Goal: Book appointment/travel/reservation

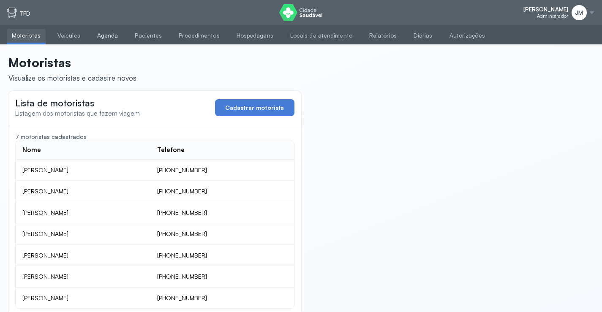
click at [105, 35] on link "Agenda" at bounding box center [107, 36] width 31 height 14
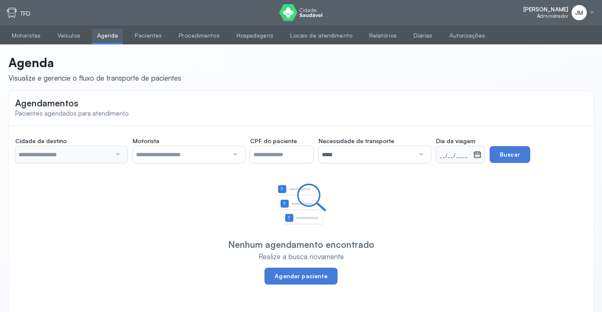
click at [123, 157] on div at bounding box center [71, 154] width 112 height 17
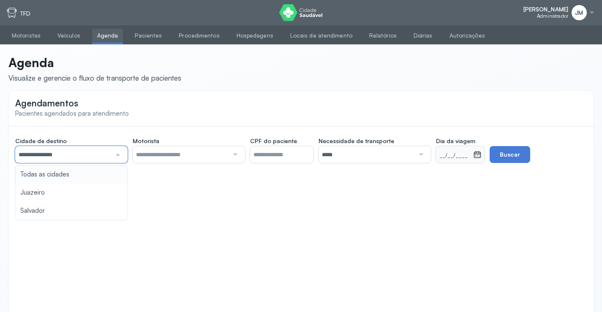
click at [45, 175] on div "**********" at bounding box center [300, 158] width 585 height 65
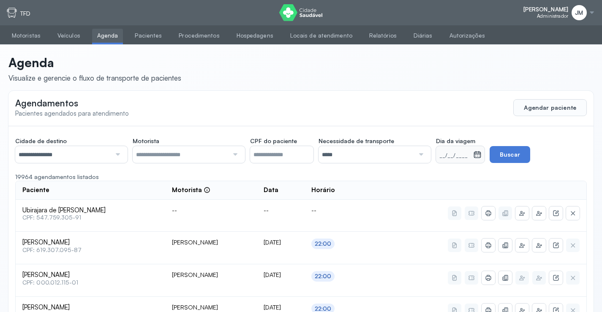
drag, startPoint x: 124, startPoint y: 150, endPoint x: 112, endPoint y: 152, distance: 12.7
click at [122, 150] on div "**********" at bounding box center [71, 154] width 112 height 17
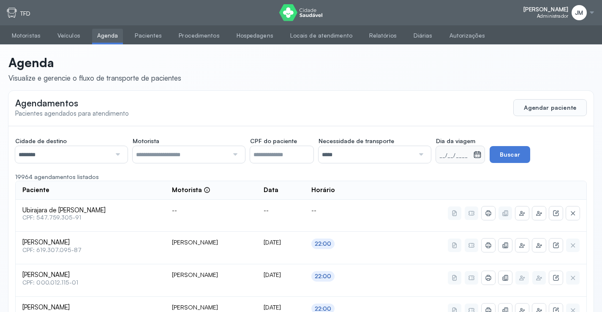
drag, startPoint x: 235, startPoint y: 154, endPoint x: 215, endPoint y: 158, distance: 20.8
click at [235, 154] on div at bounding box center [234, 154] width 11 height 17
click at [422, 153] on div at bounding box center [420, 154] width 11 height 17
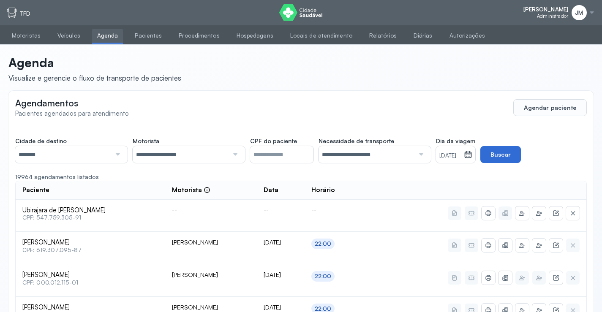
click at [516, 156] on button "Buscar" at bounding box center [500, 154] width 41 height 17
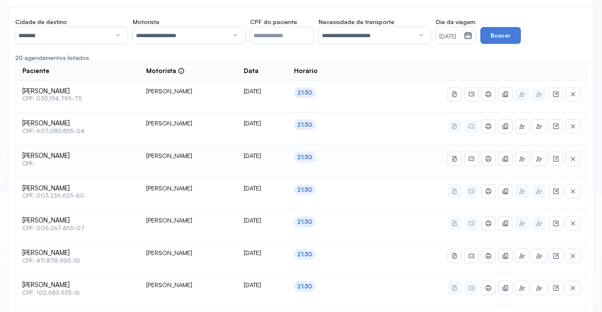
scroll to position [127, 0]
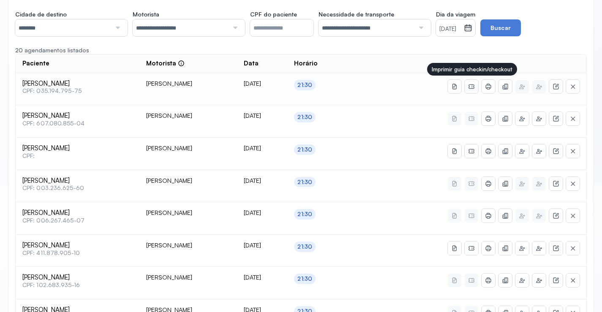
click at [471, 88] on icon at bounding box center [471, 86] width 5 height 5
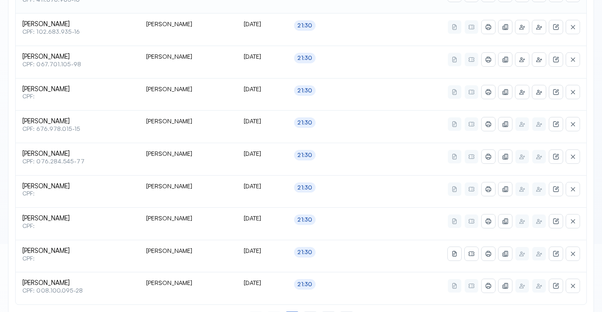
scroll to position [416, 0]
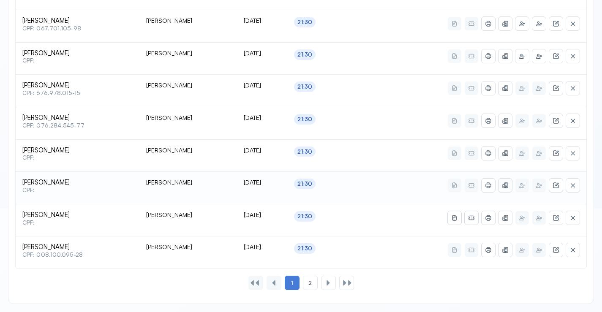
click at [506, 185] on icon at bounding box center [505, 185] width 7 height 7
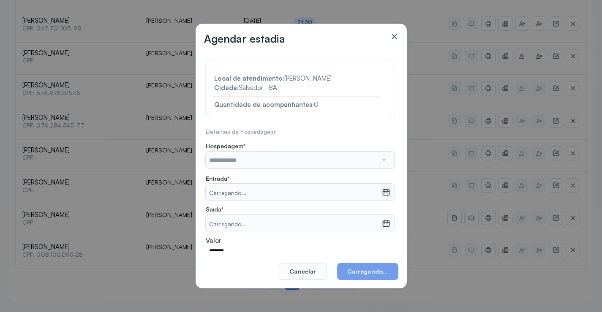
click at [377, 158] on div at bounding box center [383, 160] width 12 height 17
click at [244, 162] on input "text" at bounding box center [292, 160] width 172 height 17
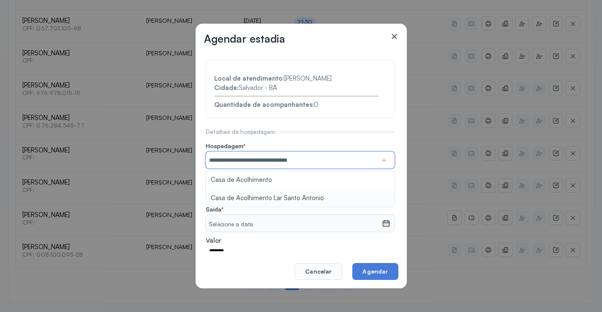
click at [235, 196] on section "**********" at bounding box center [300, 181] width 189 height 243
click at [382, 194] on icon at bounding box center [386, 192] width 8 height 8
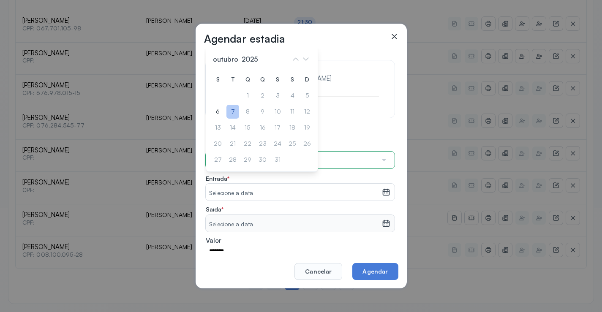
click at [231, 113] on div "7" at bounding box center [232, 112] width 13 height 14
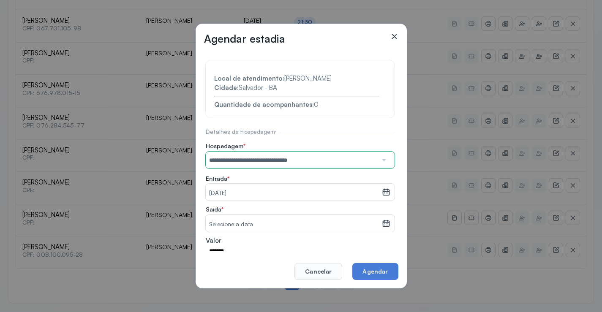
click at [384, 224] on icon at bounding box center [386, 225] width 4 height 2
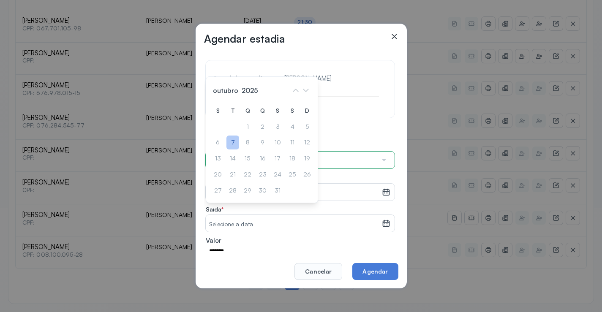
click at [235, 143] on div "7" at bounding box center [232, 143] width 13 height 14
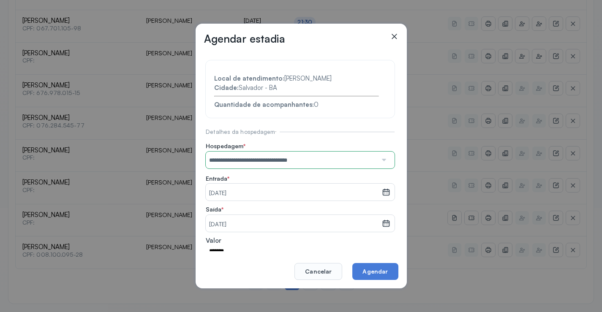
click at [235, 143] on div "7" at bounding box center [232, 138] width 13 height 14
click at [379, 276] on button "Agendar" at bounding box center [375, 271] width 46 height 17
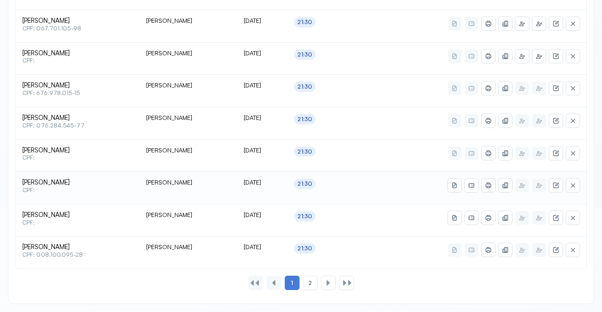
click at [486, 187] on icon at bounding box center [488, 185] width 7 height 7
click at [471, 187] on icon at bounding box center [471, 185] width 7 height 7
click at [310, 282] on span "2" at bounding box center [309, 283] width 3 height 7
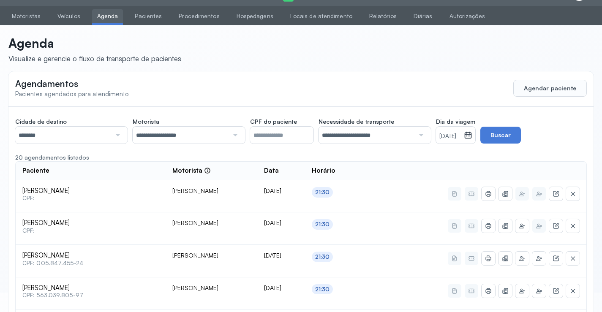
scroll to position [93, 0]
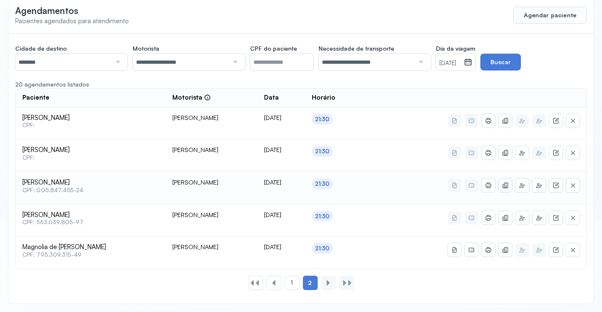
click at [509, 185] on button at bounding box center [506, 186] width 14 height 14
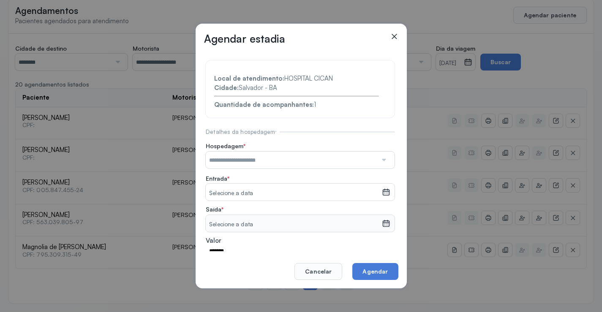
click at [377, 166] on div at bounding box center [383, 160] width 12 height 17
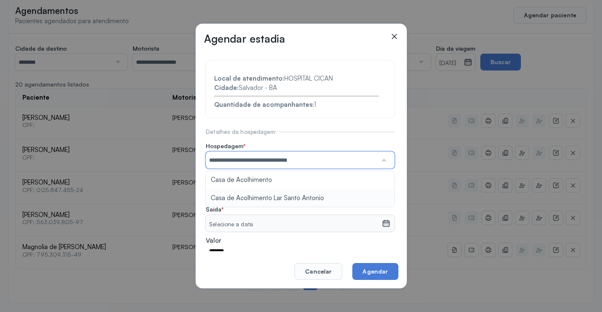
click at [289, 200] on section "**********" at bounding box center [300, 181] width 189 height 243
click at [382, 192] on icon at bounding box center [386, 192] width 8 height 8
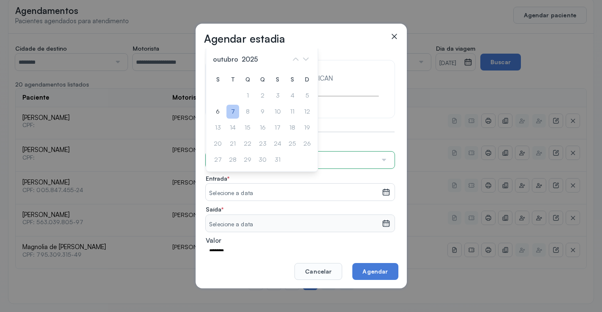
click at [233, 111] on div "7" at bounding box center [232, 112] width 13 height 14
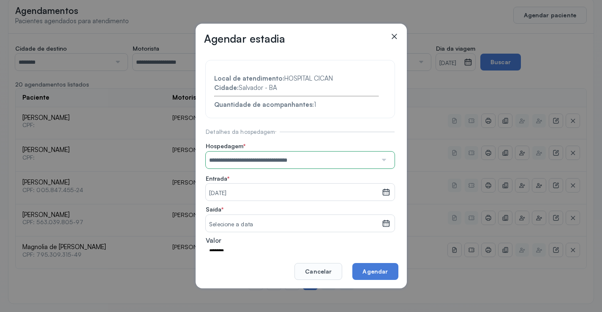
click at [384, 224] on icon at bounding box center [386, 225] width 4 height 2
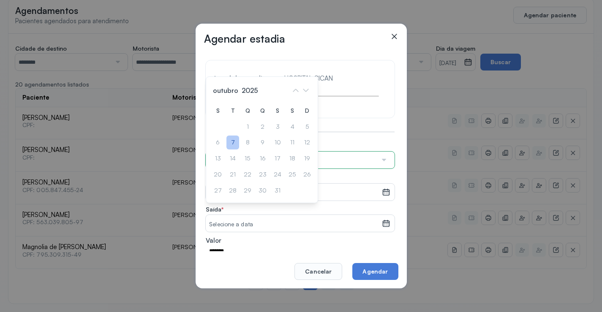
click at [230, 139] on div "7" at bounding box center [232, 143] width 13 height 14
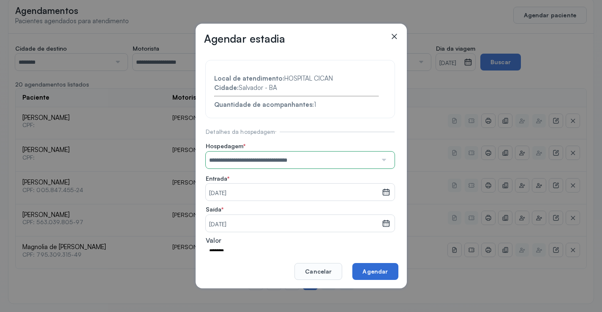
click at [380, 270] on button "Agendar" at bounding box center [375, 271] width 46 height 17
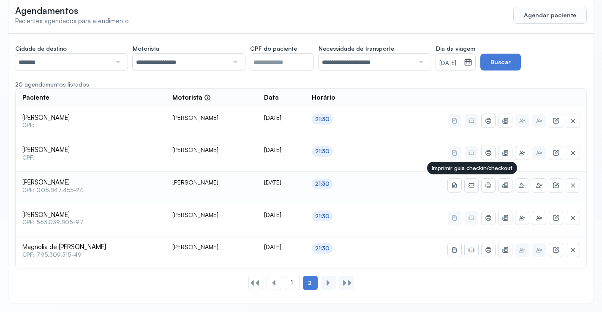
click at [471, 186] on icon at bounding box center [471, 185] width 7 height 7
click at [486, 184] on icon at bounding box center [488, 186] width 5 height 4
click at [297, 278] on div "1" at bounding box center [292, 283] width 15 height 14
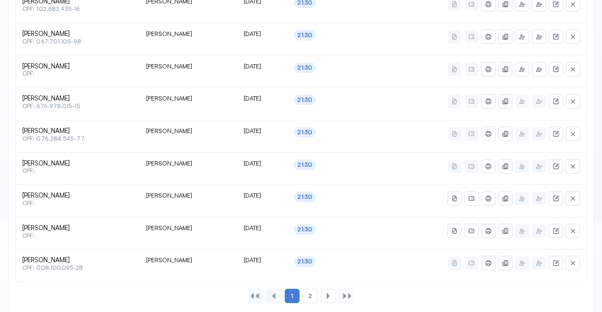
scroll to position [416, 0]
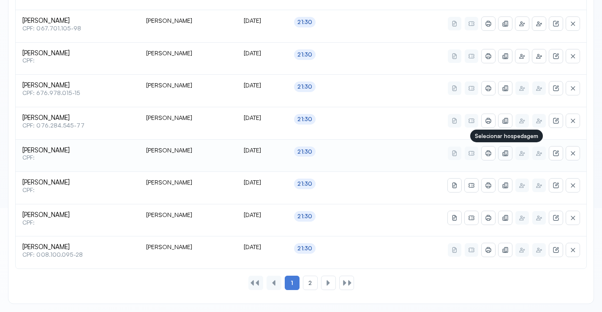
click at [509, 155] on button at bounding box center [506, 154] width 14 height 14
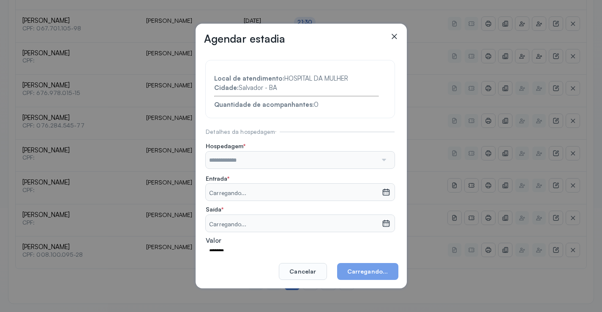
click at [379, 161] on div at bounding box center [383, 160] width 12 height 17
click at [377, 160] on div at bounding box center [383, 160] width 12 height 17
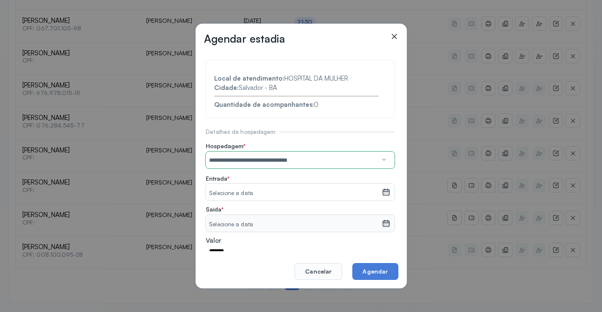
click at [289, 195] on section "**********" at bounding box center [300, 181] width 189 height 243
click at [382, 190] on icon at bounding box center [386, 192] width 8 height 8
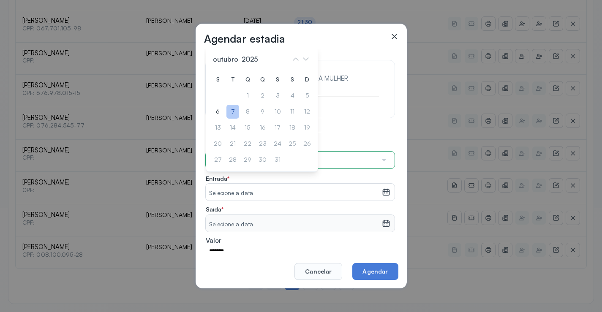
click at [235, 110] on div "7" at bounding box center [232, 112] width 13 height 14
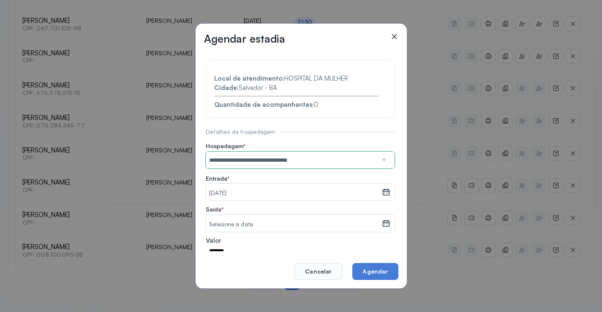
click at [385, 223] on div "Selecione a data" at bounding box center [300, 223] width 189 height 17
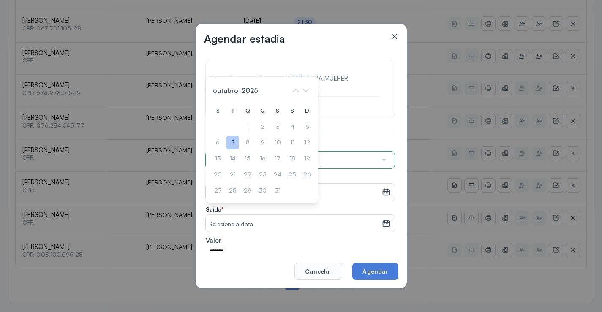
click at [234, 145] on div "7" at bounding box center [232, 143] width 13 height 14
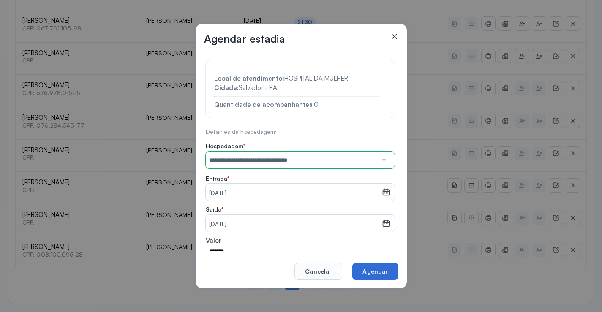
click at [375, 270] on button "Agendar" at bounding box center [375, 271] width 46 height 17
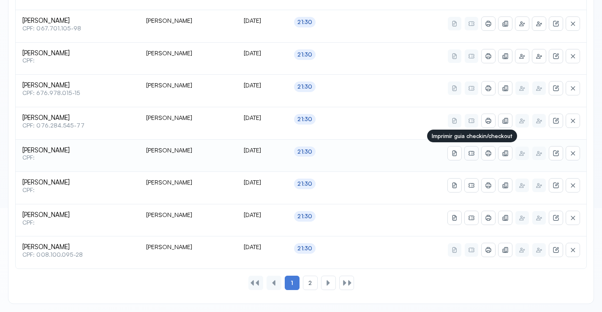
click at [472, 155] on icon at bounding box center [471, 153] width 5 height 5
click at [491, 151] on icon at bounding box center [488, 153] width 7 height 7
click at [476, 152] on button at bounding box center [472, 154] width 14 height 14
click at [491, 154] on icon at bounding box center [488, 153] width 7 height 7
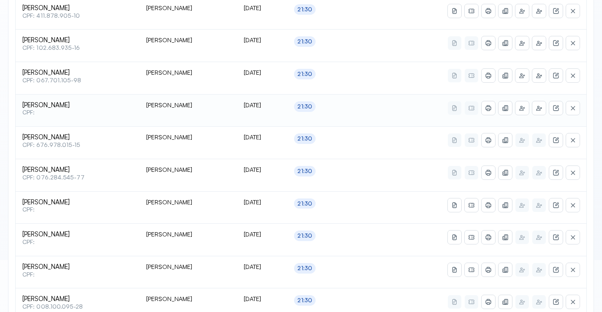
scroll to position [332, 0]
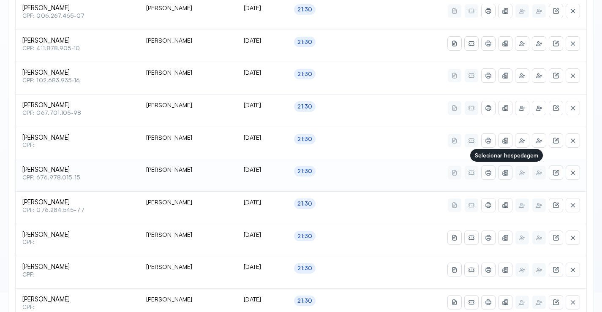
click at [508, 173] on icon at bounding box center [505, 172] width 7 height 7
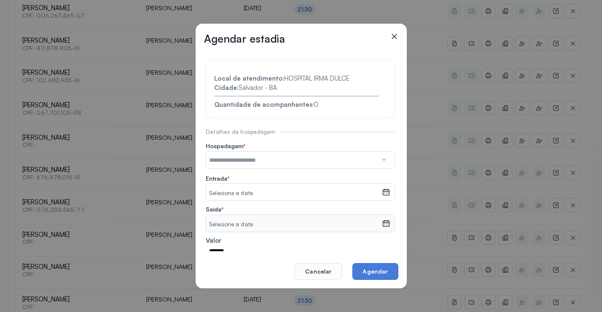
click at [377, 161] on div at bounding box center [383, 160] width 12 height 17
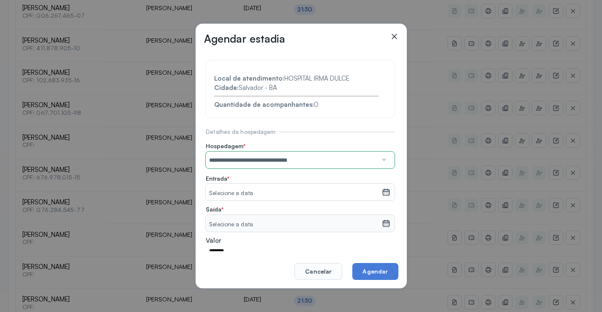
click at [301, 194] on section "**********" at bounding box center [300, 181] width 189 height 243
click at [384, 190] on icon at bounding box center [386, 192] width 8 height 8
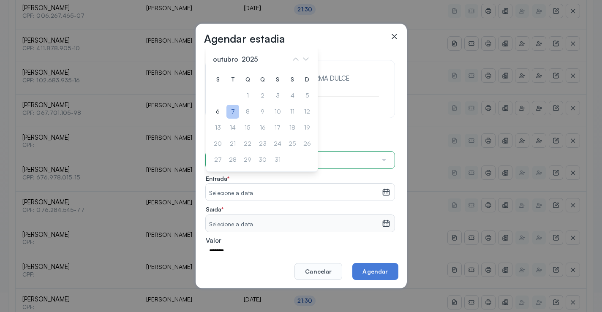
click at [232, 112] on div "7" at bounding box center [232, 112] width 13 height 14
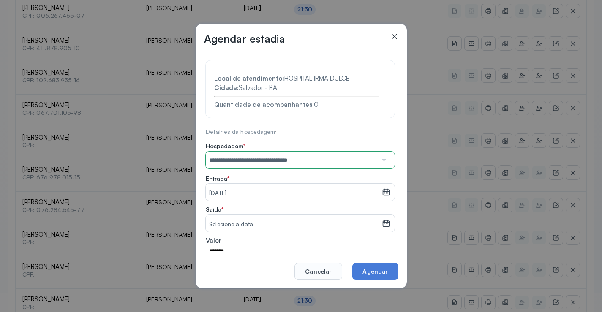
click at [382, 224] on icon at bounding box center [386, 223] width 8 height 8
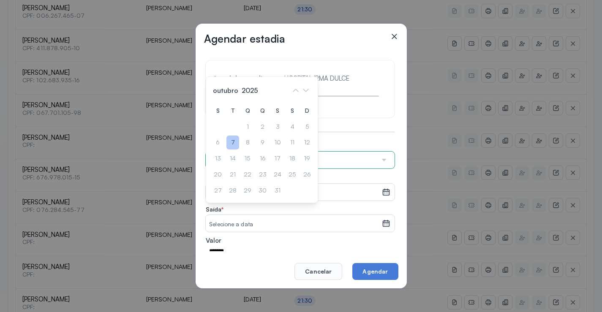
click at [231, 142] on div "7" at bounding box center [232, 143] width 13 height 14
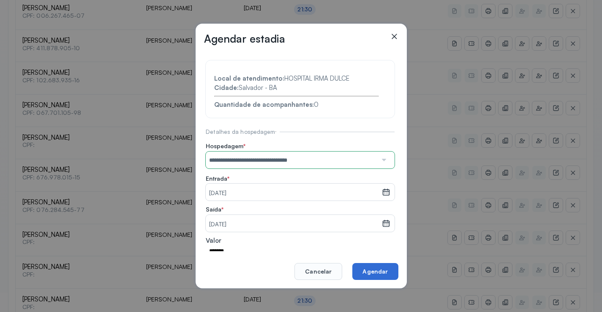
click at [379, 276] on button "Agendar" at bounding box center [375, 271] width 46 height 17
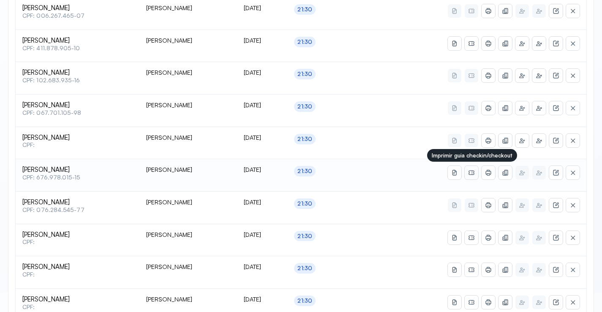
click at [470, 173] on icon at bounding box center [471, 172] width 7 height 7
click at [494, 173] on button at bounding box center [489, 173] width 14 height 14
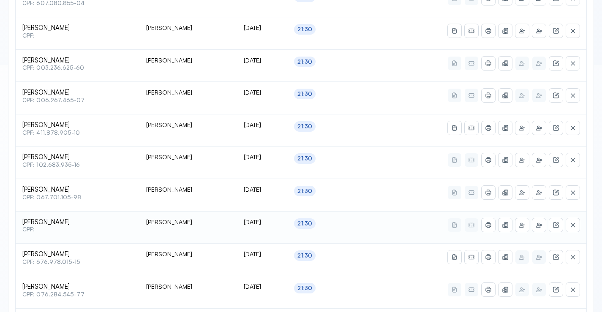
scroll to position [205, 0]
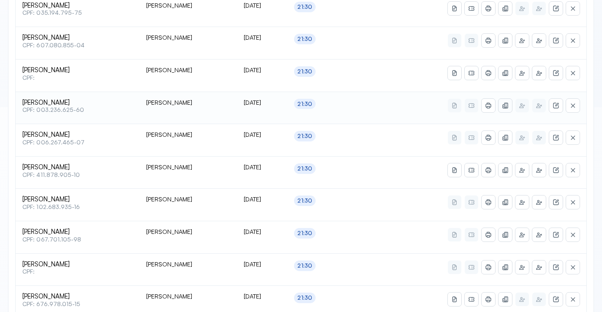
click at [505, 108] on icon at bounding box center [503, 106] width 3 height 4
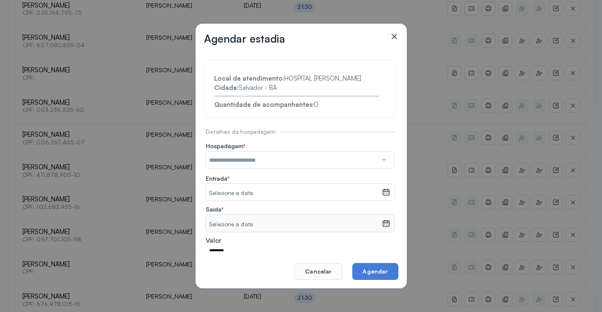
click at [380, 169] on div at bounding box center [383, 160] width 12 height 17
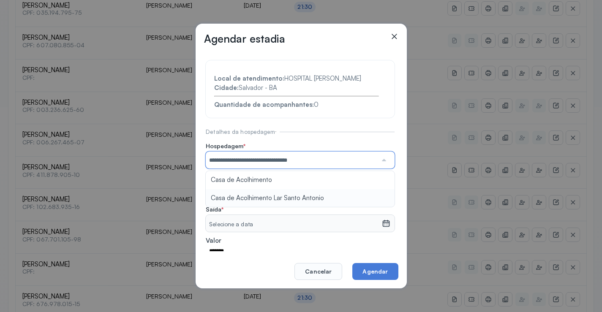
click at [248, 200] on section "**********" at bounding box center [300, 181] width 189 height 243
click at [371, 198] on small "Selecione a data" at bounding box center [293, 193] width 169 height 8
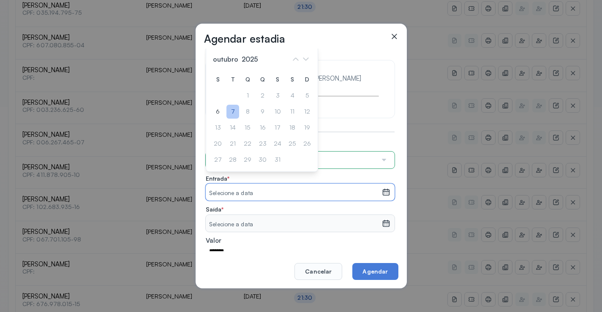
click at [235, 119] on div "7" at bounding box center [232, 112] width 13 height 14
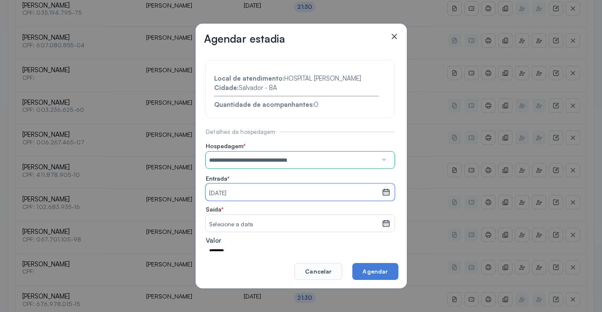
click at [384, 226] on icon at bounding box center [386, 225] width 4 height 2
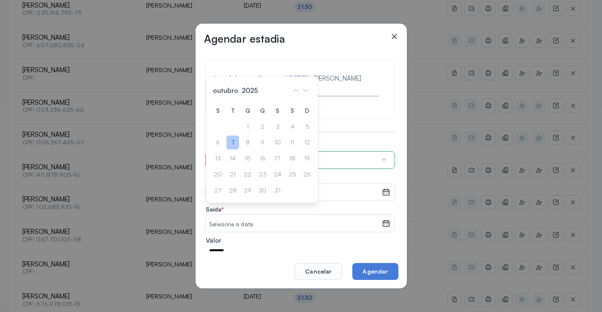
click at [235, 150] on div "7" at bounding box center [232, 143] width 13 height 14
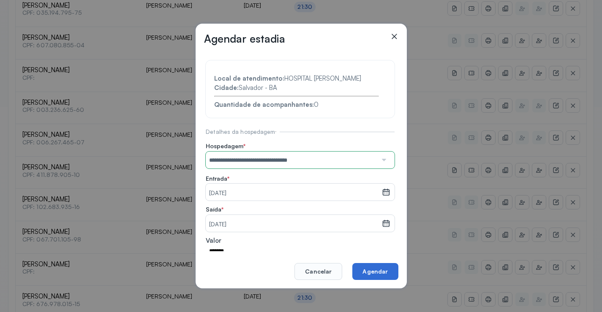
click at [376, 269] on button "Agendar" at bounding box center [375, 271] width 46 height 17
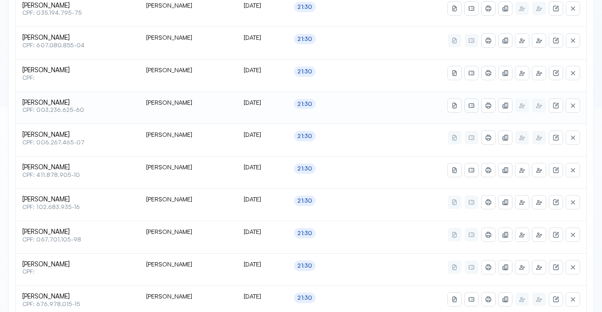
click at [473, 106] on icon at bounding box center [471, 105] width 7 height 7
click at [491, 107] on icon at bounding box center [488, 106] width 5 height 4
click at [502, 40] on button at bounding box center [506, 41] width 14 height 14
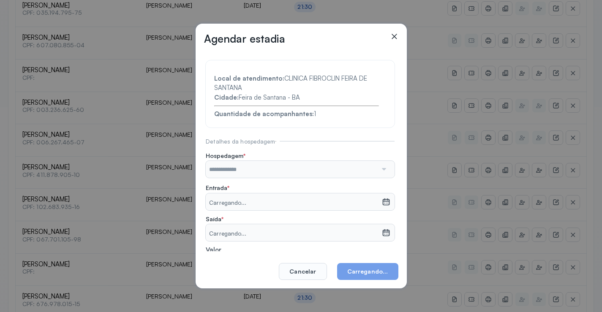
click at [377, 172] on div at bounding box center [383, 169] width 12 height 17
click at [366, 169] on input "text" at bounding box center [292, 169] width 172 height 17
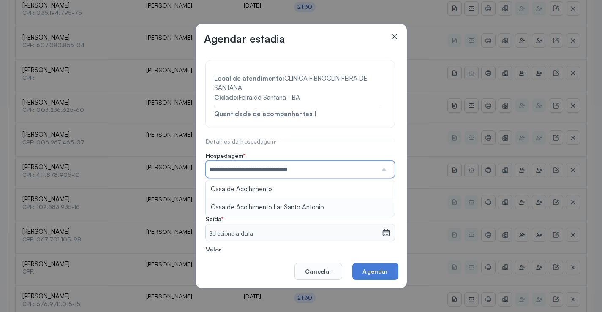
click at [267, 205] on section "**********" at bounding box center [300, 186] width 189 height 252
click at [382, 200] on icon at bounding box center [386, 202] width 8 height 8
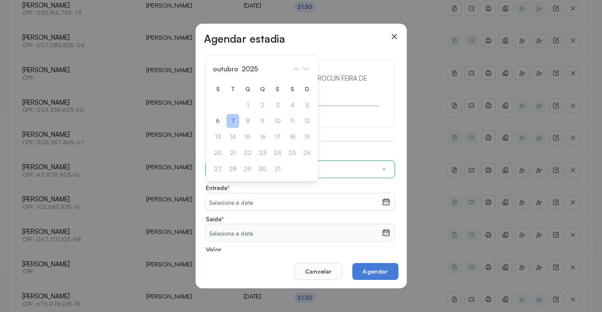
click at [236, 123] on div "7" at bounding box center [232, 121] width 13 height 14
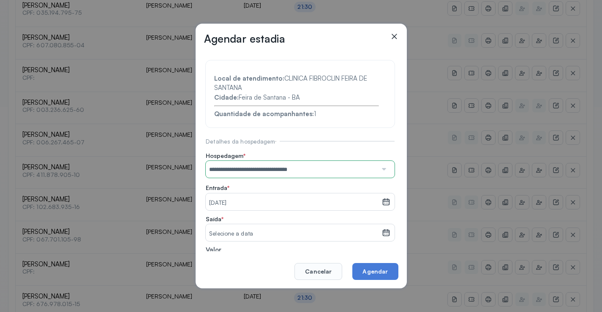
click at [382, 235] on icon at bounding box center [386, 233] width 8 height 8
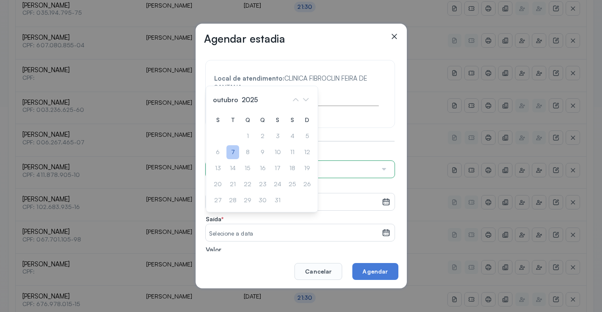
click at [235, 155] on div "7" at bounding box center [232, 152] width 13 height 14
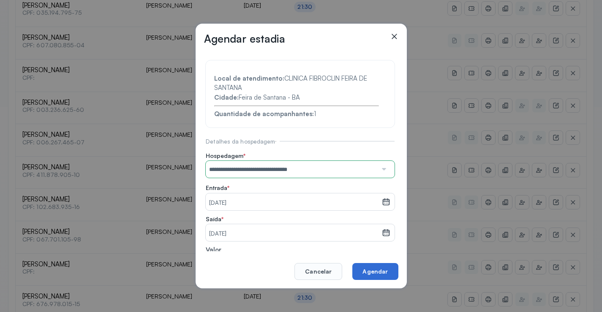
click at [371, 268] on button "Agendar" at bounding box center [375, 271] width 46 height 17
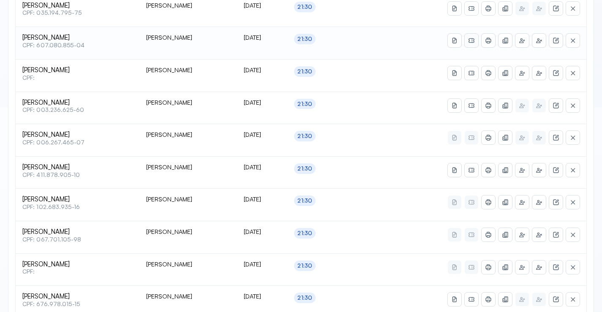
click at [471, 38] on icon at bounding box center [471, 40] width 7 height 7
click at [488, 42] on icon at bounding box center [488, 40] width 7 height 7
click at [503, 269] on icon at bounding box center [503, 268] width 3 height 4
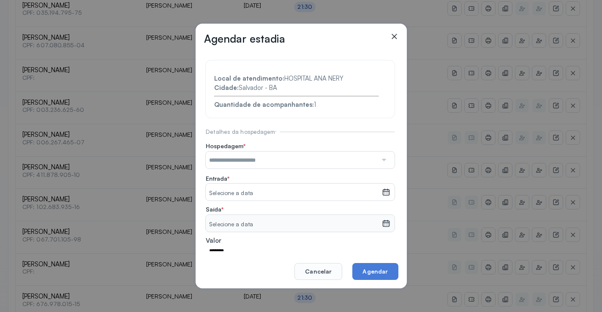
click at [379, 161] on div at bounding box center [383, 160] width 12 height 17
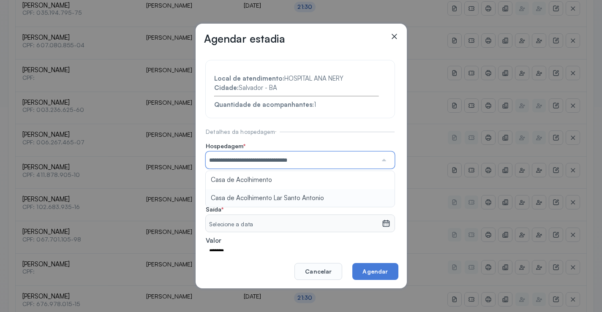
click at [286, 195] on section "**********" at bounding box center [300, 181] width 189 height 243
click at [375, 192] on div "Selecione a data" at bounding box center [294, 192] width 176 height 17
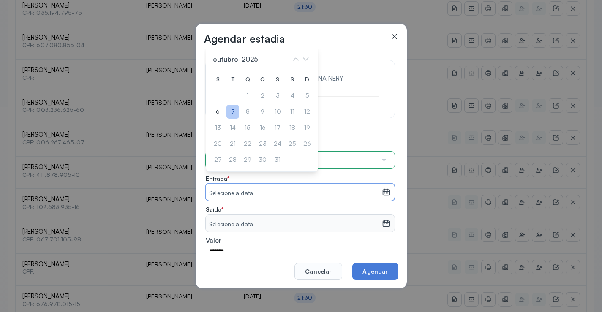
click at [234, 116] on div "7" at bounding box center [232, 112] width 13 height 14
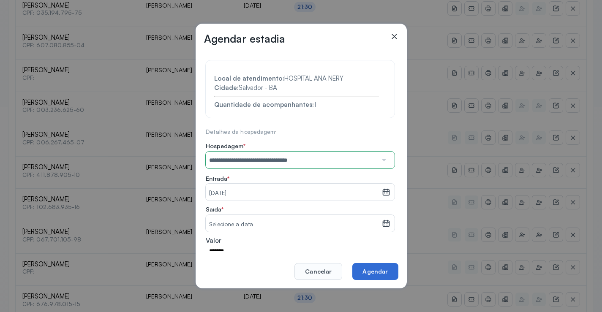
click at [378, 269] on button "Agendar" at bounding box center [375, 271] width 46 height 17
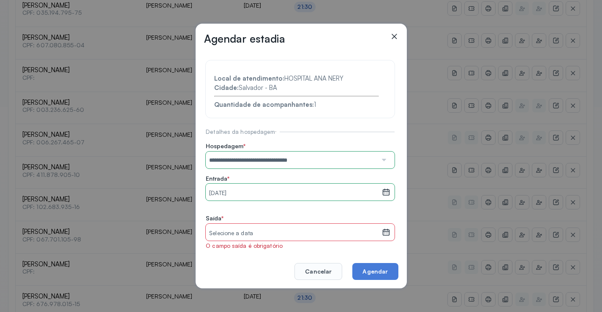
click at [382, 230] on icon at bounding box center [386, 232] width 8 height 8
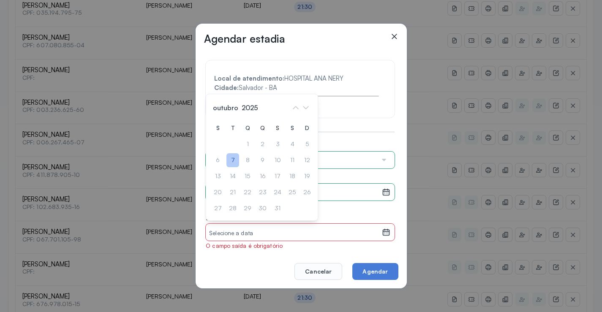
click at [231, 159] on div "7" at bounding box center [232, 160] width 13 height 14
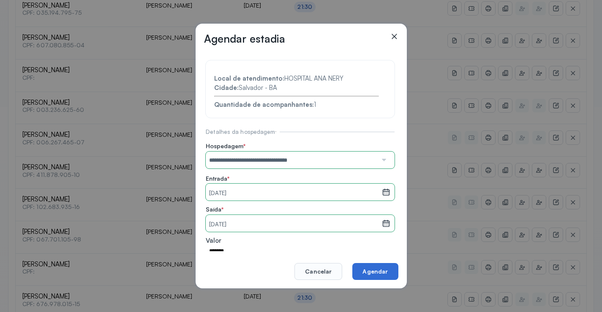
click at [369, 269] on button "Agendar" at bounding box center [375, 271] width 46 height 17
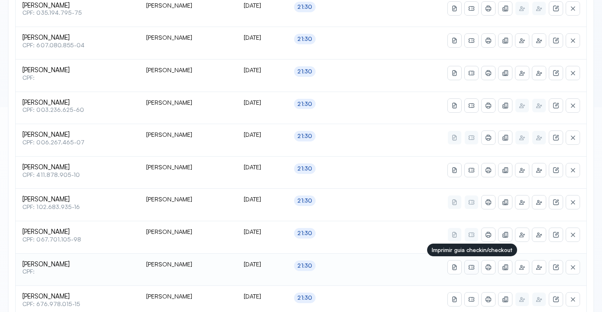
click at [476, 266] on button at bounding box center [472, 268] width 14 height 14
click at [487, 267] on icon at bounding box center [488, 267] width 7 height 7
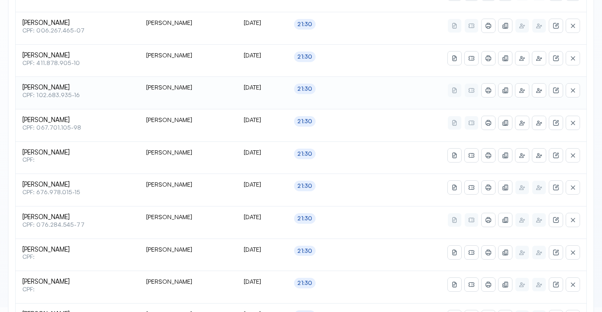
scroll to position [332, 0]
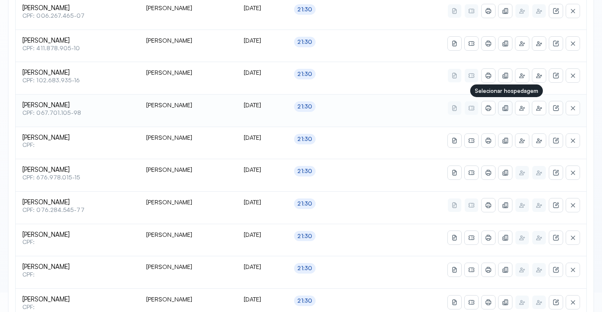
click at [503, 109] on icon at bounding box center [503, 109] width 3 height 4
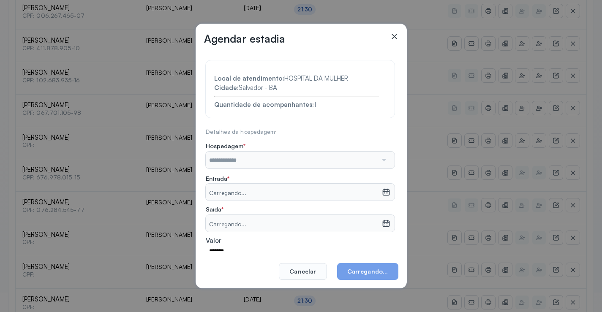
click at [381, 161] on div at bounding box center [383, 160] width 12 height 17
click at [377, 161] on div at bounding box center [383, 160] width 12 height 17
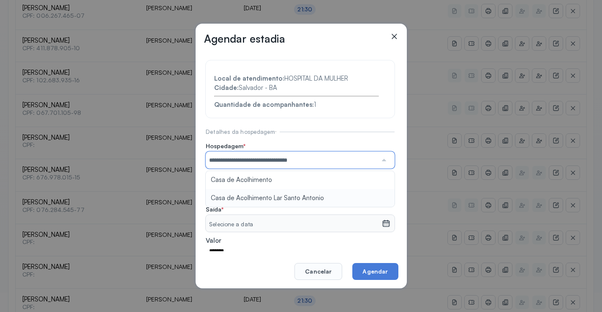
click at [269, 198] on section "**********" at bounding box center [300, 181] width 189 height 243
click at [382, 191] on icon at bounding box center [385, 193] width 7 height 6
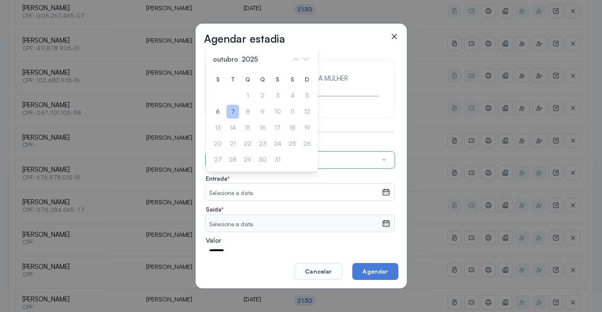
click at [236, 112] on div "7" at bounding box center [232, 112] width 13 height 14
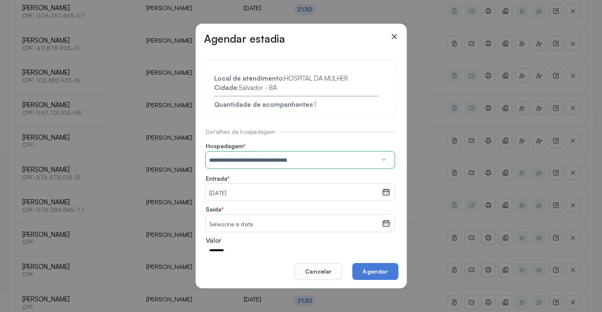
click at [382, 221] on icon at bounding box center [385, 224] width 7 height 6
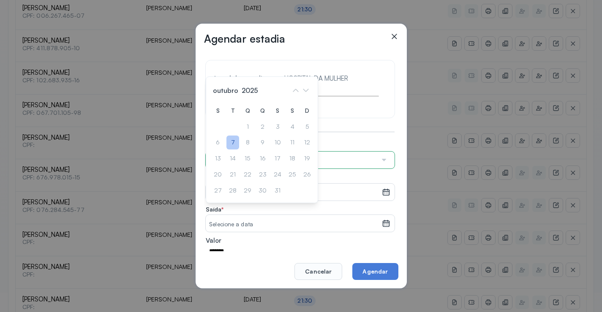
click at [236, 142] on div "7" at bounding box center [232, 143] width 13 height 14
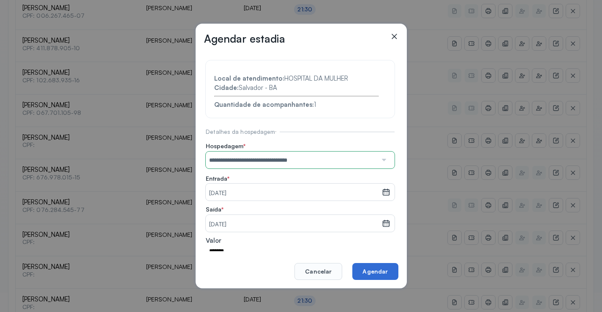
click at [383, 273] on button "Agendar" at bounding box center [375, 271] width 46 height 17
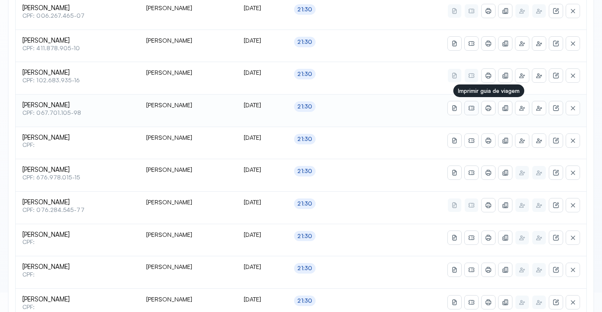
click at [475, 106] on icon at bounding box center [471, 108] width 7 height 7
click at [490, 108] on icon at bounding box center [488, 108] width 7 height 7
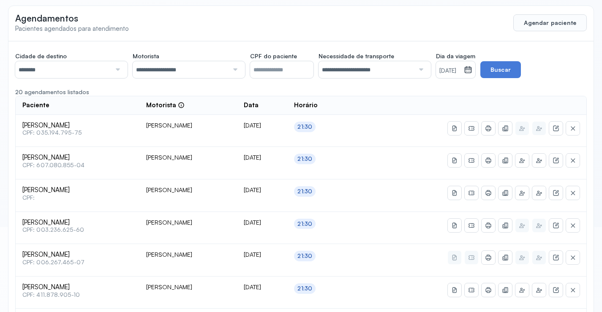
scroll to position [0, 0]
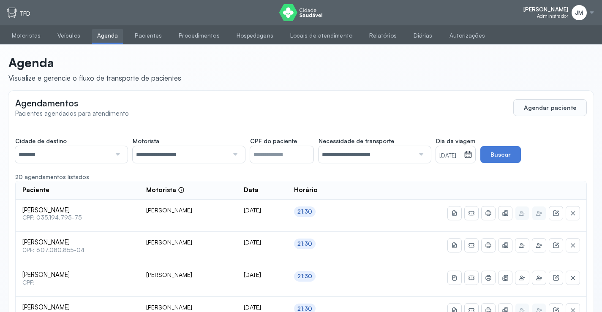
click at [472, 157] on icon at bounding box center [468, 154] width 8 height 8
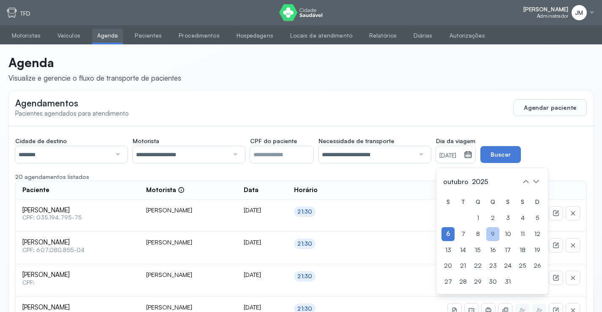
click at [496, 235] on div "9" at bounding box center [492, 234] width 13 height 14
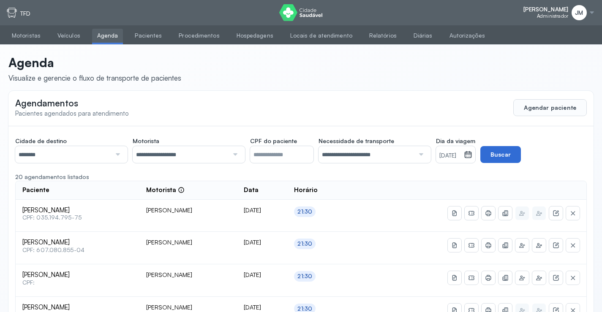
click at [508, 156] on button "Buscar" at bounding box center [500, 154] width 41 height 17
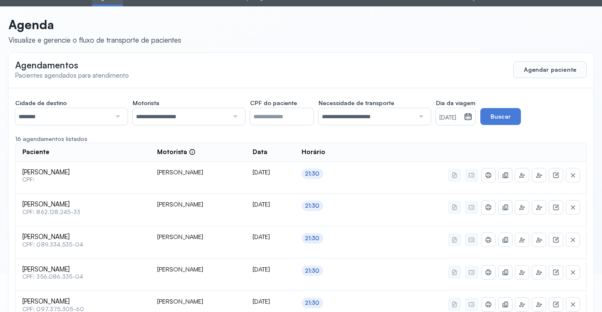
scroll to position [36, 0]
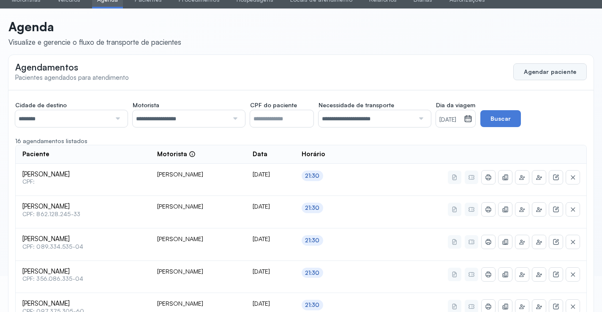
click at [545, 64] on button "Agendar paciente" at bounding box center [550, 71] width 74 height 17
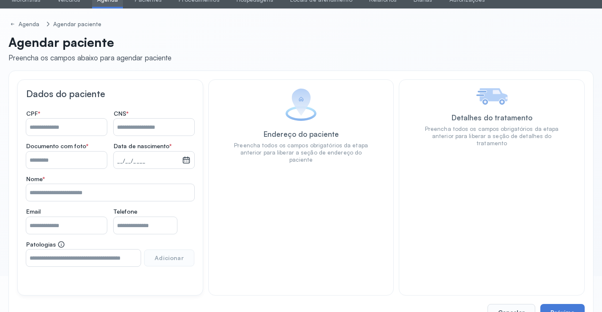
click at [128, 128] on input "Nome *" at bounding box center [154, 127] width 81 height 17
